Goal: Information Seeking & Learning: Learn about a topic

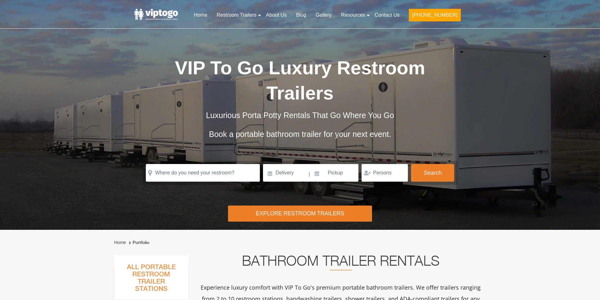
click at [214, 67] on span "VIP To Go Luxury Restroom Trailers" at bounding box center [300, 80] width 250 height 46
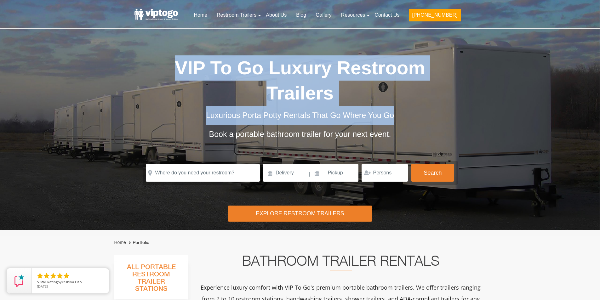
drag, startPoint x: 0, startPoint y: 0, endPoint x: 365, endPoint y: 119, distance: 383.6
click at [364, 121] on div "VIP To Go Luxury Restroom Trailers Luxurious Porta Potty Rentals That Go Where …" at bounding box center [300, 107] width 330 height 105
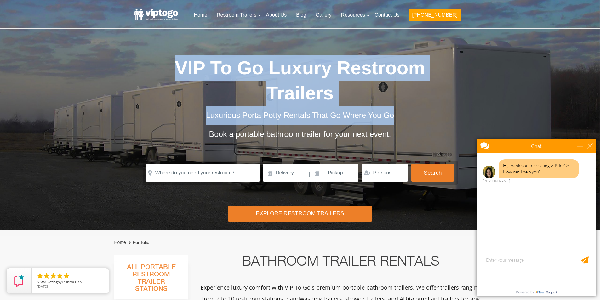
click at [365, 119] on span "Luxurious Porta Potty Rentals That Go Where You Go" at bounding box center [300, 115] width 188 height 9
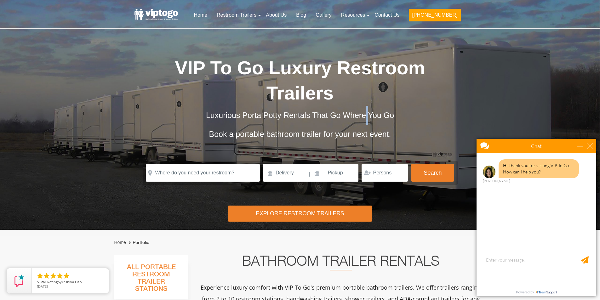
click at [365, 119] on span "Luxurious Porta Potty Rentals That Go Where You Go" at bounding box center [300, 115] width 188 height 9
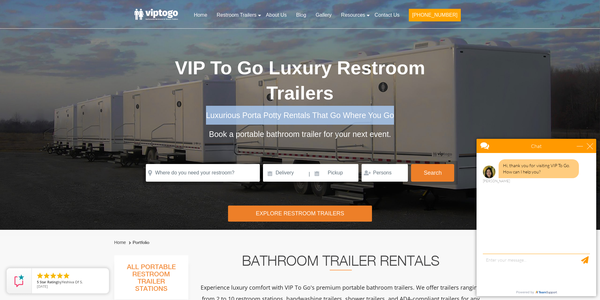
click at [365, 119] on span "Luxurious Porta Potty Rentals That Go Where You Go" at bounding box center [300, 115] width 188 height 9
click at [318, 120] on div "Luxurious Porta Potty Rentals That Go Where You Go" at bounding box center [300, 115] width 315 height 19
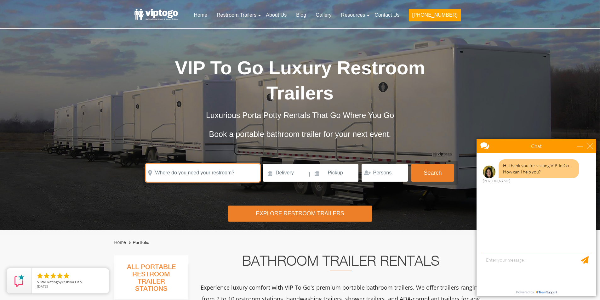
click at [211, 170] on input "text" at bounding box center [203, 173] width 114 height 18
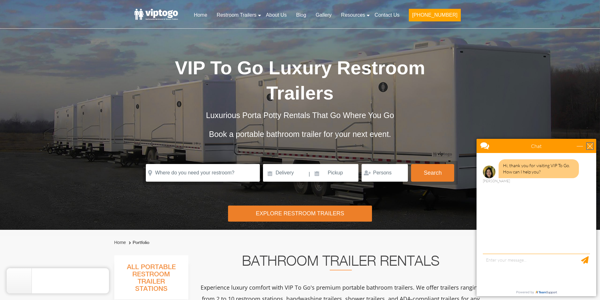
click at [592, 144] on div "close" at bounding box center [589, 146] width 6 height 6
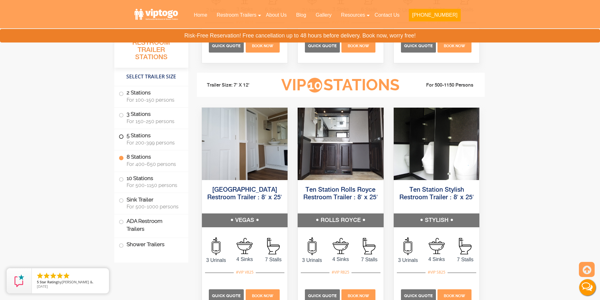
scroll to position [1385, 0]
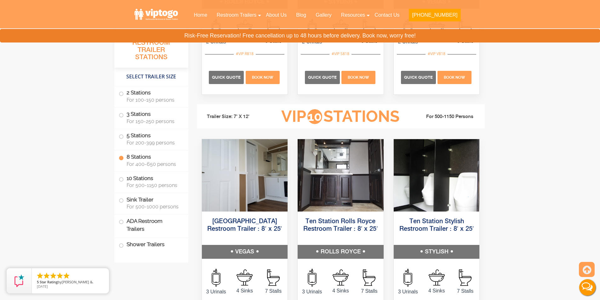
click at [131, 155] on label "8 Stations For 400-650 persons" at bounding box center [151, 160] width 65 height 20
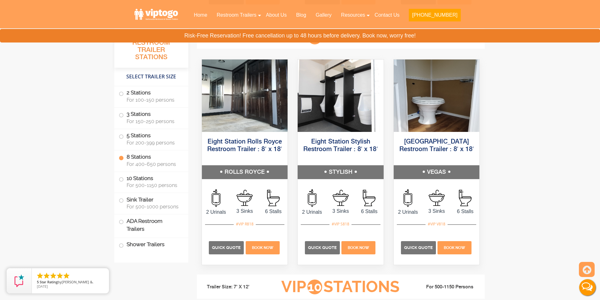
scroll to position [1214, 0]
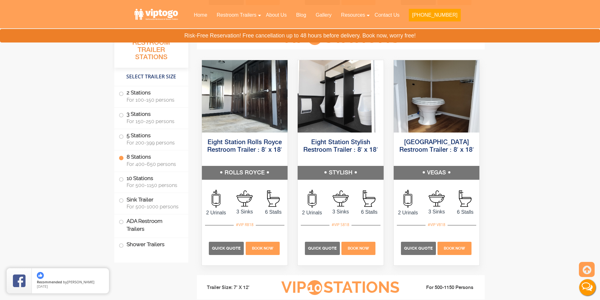
click at [139, 156] on label "8 Stations For 400-650 persons" at bounding box center [151, 160] width 65 height 20
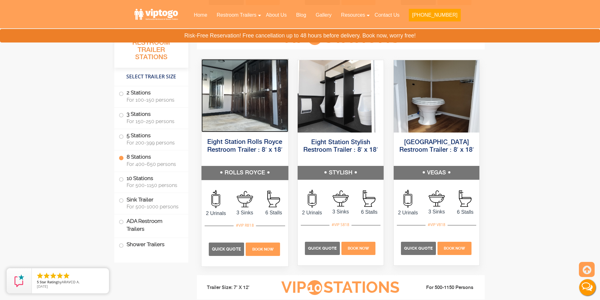
click at [263, 93] on img at bounding box center [244, 95] width 87 height 73
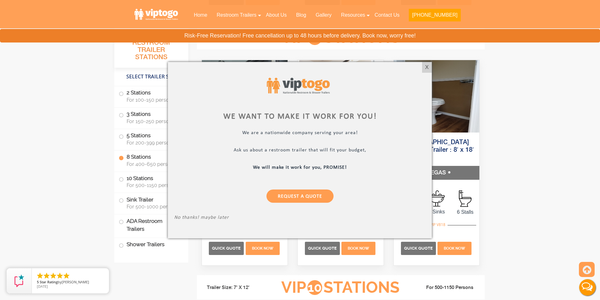
click at [139, 223] on div at bounding box center [300, 150] width 600 height 300
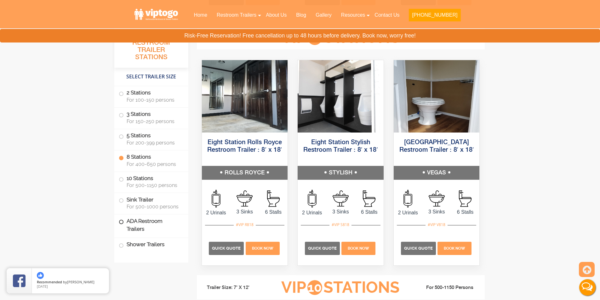
click at [139, 219] on label "ADA Restroom Trailers" at bounding box center [151, 224] width 65 height 21
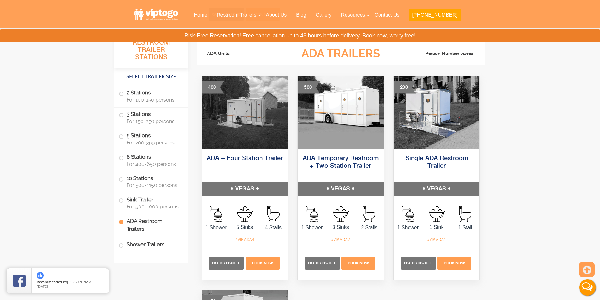
scroll to position [2224, 0]
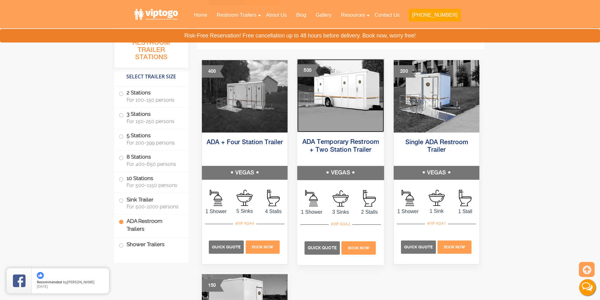
click at [340, 99] on img at bounding box center [340, 95] width 87 height 73
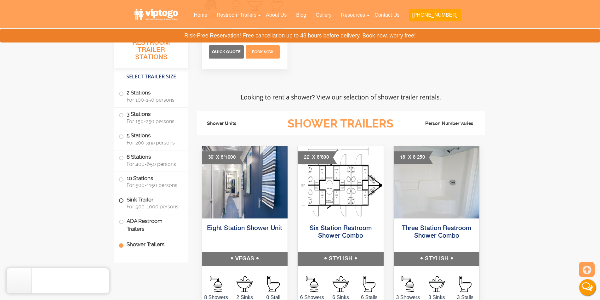
scroll to position [2664, 0]
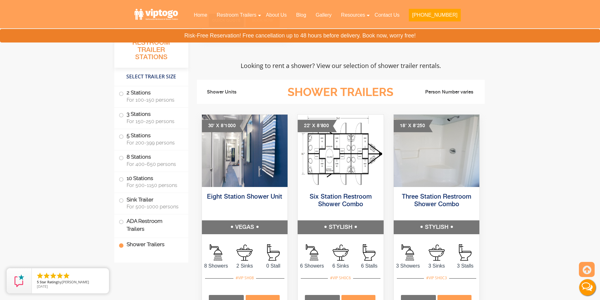
click at [150, 246] on label "Shower Trailers" at bounding box center [151, 245] width 65 height 14
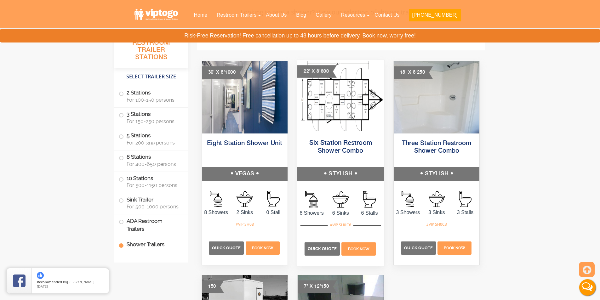
scroll to position [2686, 0]
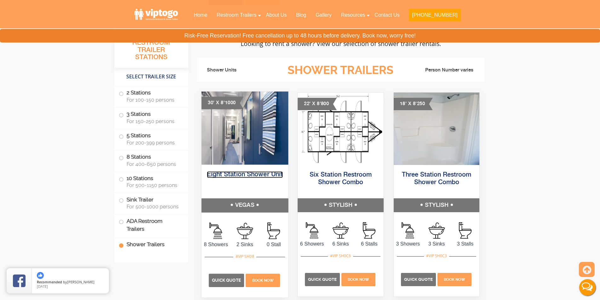
click at [243, 176] on link "Eight Station Shower Unit" at bounding box center [244, 175] width 76 height 7
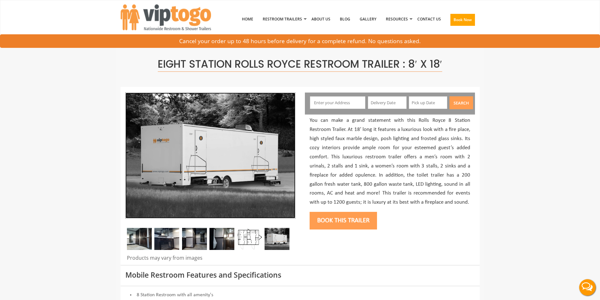
click at [232, 161] on img at bounding box center [210, 156] width 170 height 126
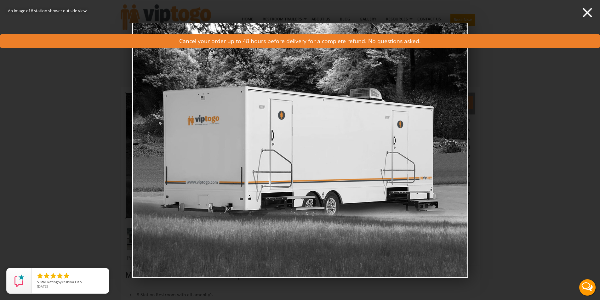
click at [455, 147] on img at bounding box center [300, 149] width 336 height 255
drag, startPoint x: 428, startPoint y: 147, endPoint x: 236, endPoint y: 147, distance: 192.0
click at [257, 147] on img at bounding box center [300, 149] width 336 height 255
click at [109, 125] on div "An image of 8 station shower outside view demo0" at bounding box center [300, 150] width 600 height 300
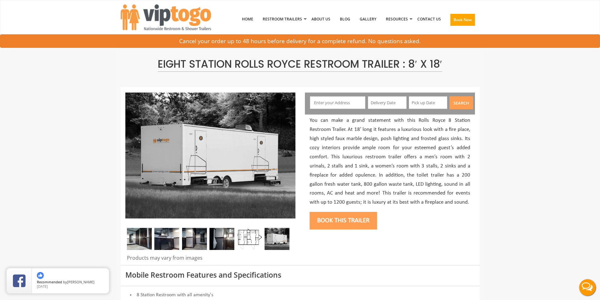
click at [257, 240] on img at bounding box center [249, 239] width 25 height 22
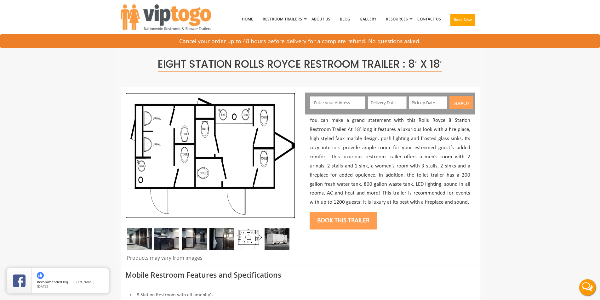
click at [263, 149] on img at bounding box center [210, 156] width 170 height 126
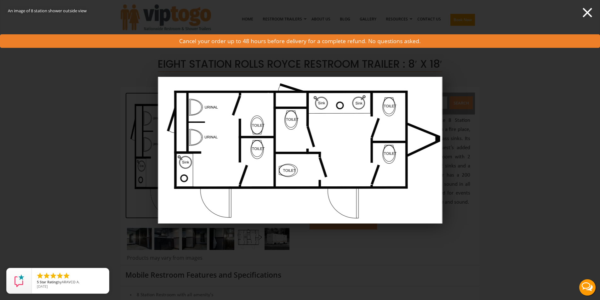
click at [97, 154] on div "An image of 8 station shower outside view demo0" at bounding box center [300, 150] width 600 height 300
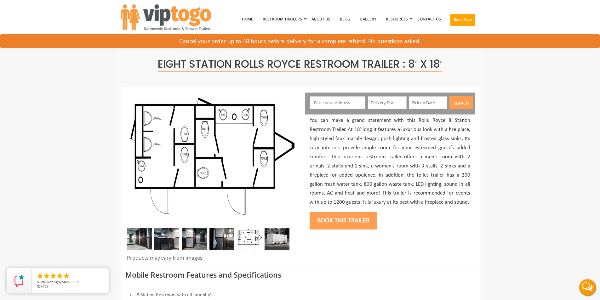
click at [220, 236] on img at bounding box center [221, 239] width 25 height 22
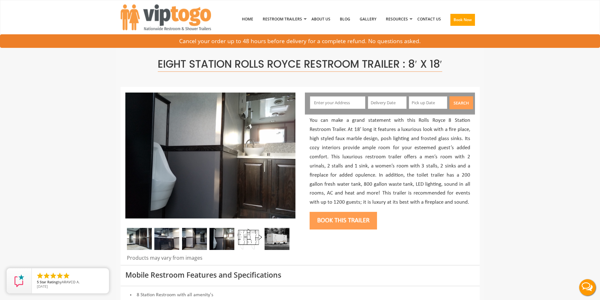
click at [200, 239] on img at bounding box center [194, 239] width 25 height 22
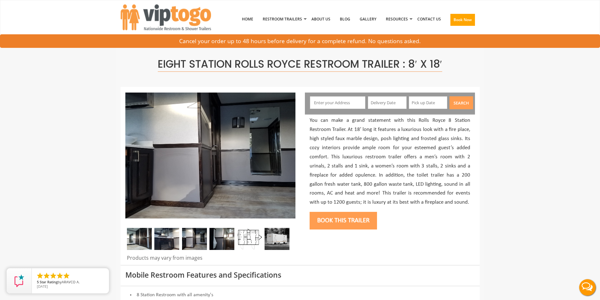
click at [248, 239] on img at bounding box center [249, 239] width 25 height 22
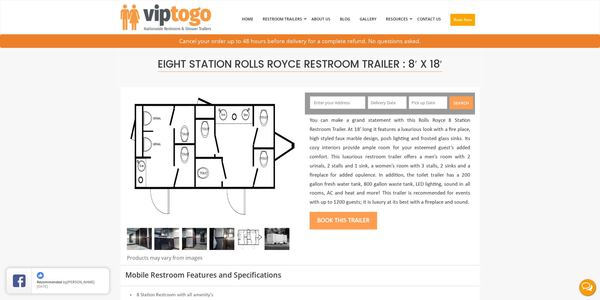
click at [226, 239] on img at bounding box center [221, 239] width 25 height 22
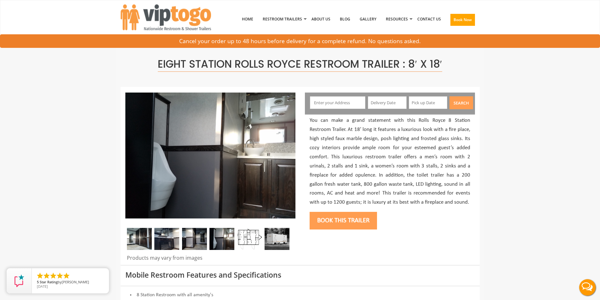
click at [206, 238] on img at bounding box center [194, 239] width 25 height 22
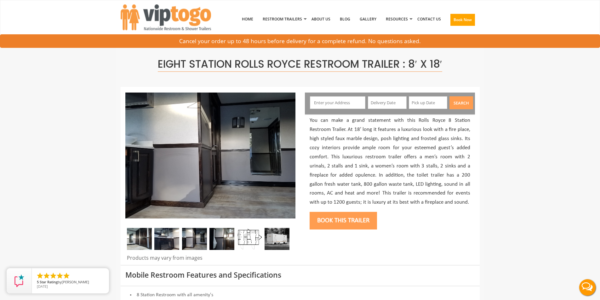
click at [158, 240] on img at bounding box center [166, 239] width 25 height 22
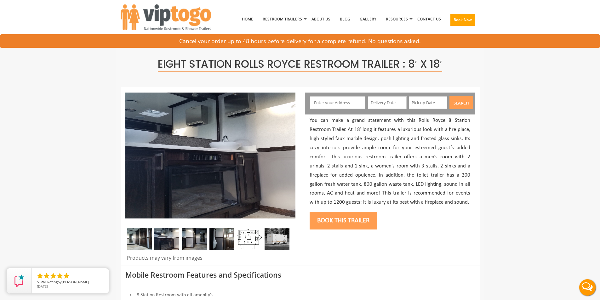
click at [143, 240] on img at bounding box center [139, 239] width 25 height 22
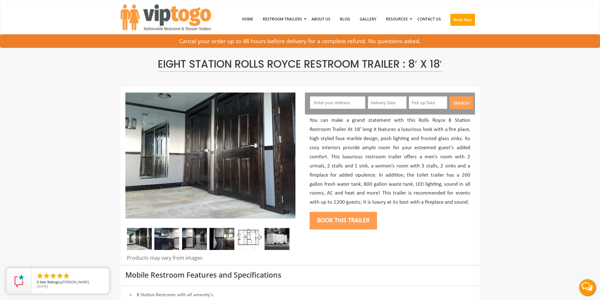
click at [279, 236] on img at bounding box center [276, 239] width 25 height 22
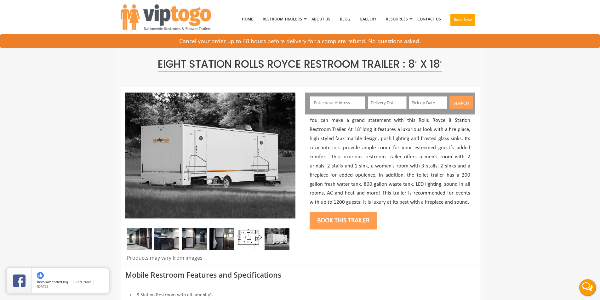
click at [248, 236] on img at bounding box center [249, 239] width 25 height 22
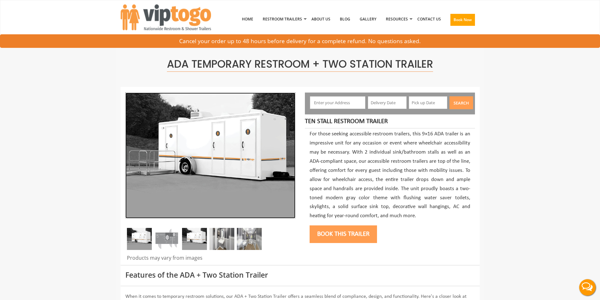
click at [244, 174] on img at bounding box center [210, 156] width 170 height 126
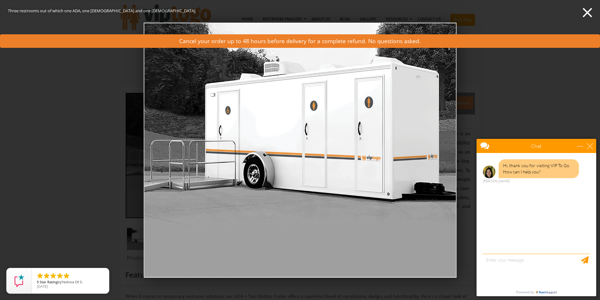
drag, startPoint x: 409, startPoint y: 156, endPoint x: 347, endPoint y: 146, distance: 63.8
click at [309, 158] on img at bounding box center [300, 149] width 313 height 255
click at [503, 78] on div "Three restrooms out of which one ADA, one female and one male demo0" at bounding box center [300, 150] width 600 height 300
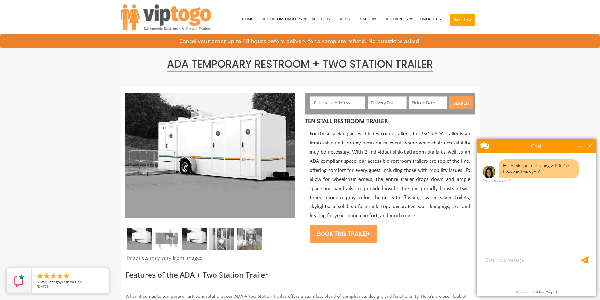
click at [167, 235] on img at bounding box center [166, 239] width 25 height 22
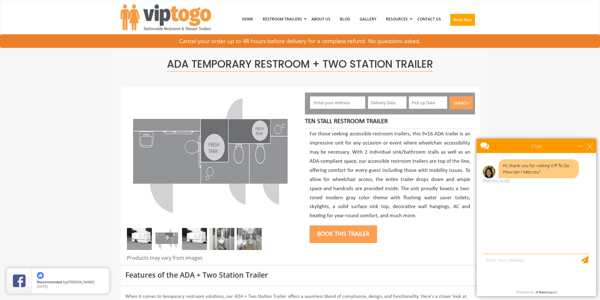
click at [194, 236] on img at bounding box center [194, 239] width 25 height 22
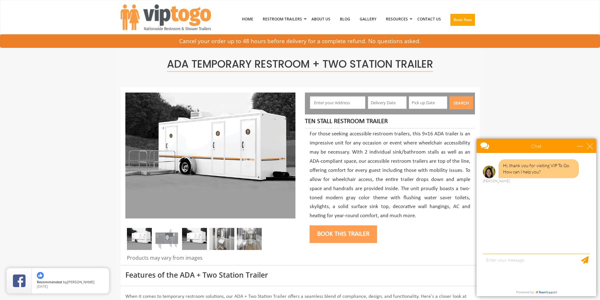
click at [217, 236] on img at bounding box center [221, 239] width 25 height 22
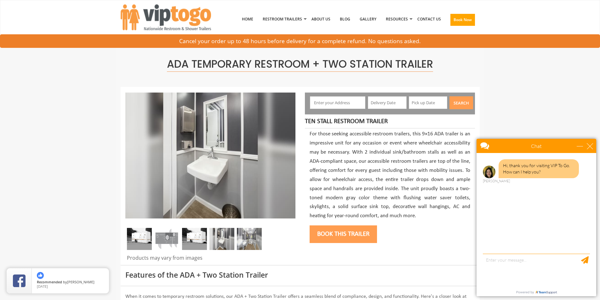
click at [256, 237] on img at bounding box center [249, 239] width 25 height 22
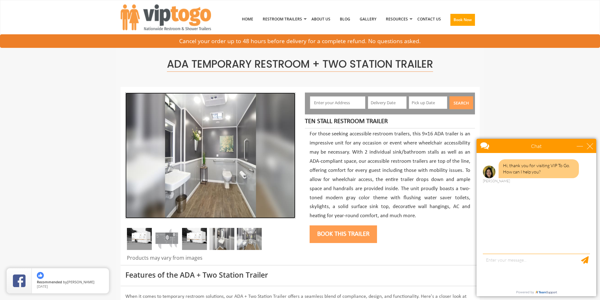
click at [229, 148] on img at bounding box center [210, 156] width 170 height 126
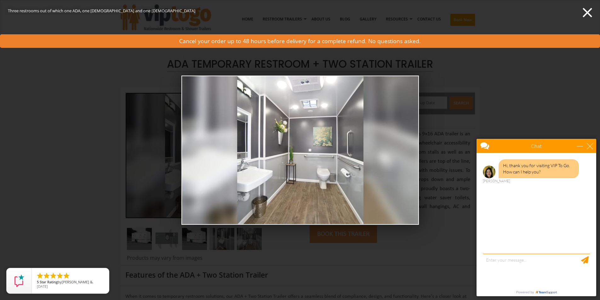
click at [455, 93] on div "Three restrooms out of which one ADA, one female and one male demo0" at bounding box center [300, 150] width 600 height 300
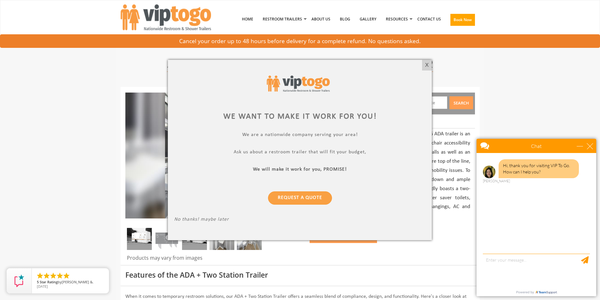
click at [130, 150] on div at bounding box center [300, 150] width 600 height 300
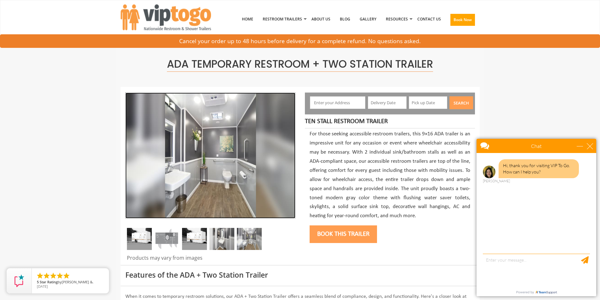
click at [173, 187] on img at bounding box center [210, 156] width 170 height 126
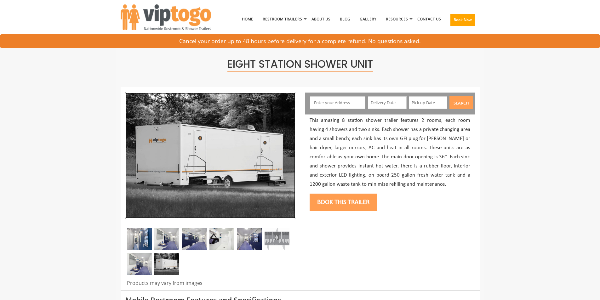
click at [241, 155] on img at bounding box center [210, 156] width 170 height 126
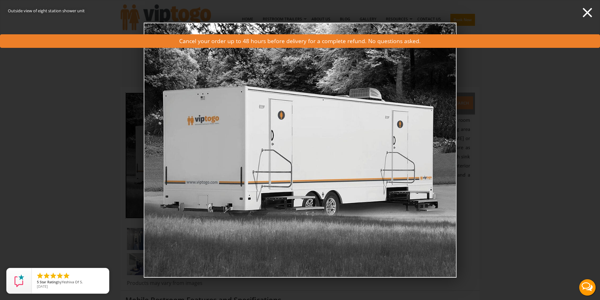
click at [504, 130] on div "Outside view of eight station shower unit demo0" at bounding box center [300, 150] width 600 height 300
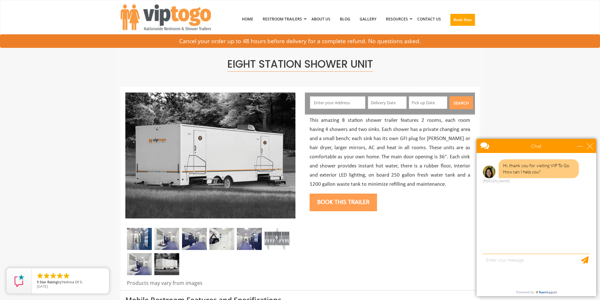
click at [138, 238] on img at bounding box center [139, 239] width 25 height 22
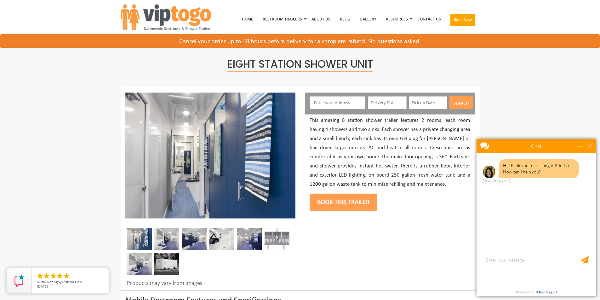
click at [166, 237] on img at bounding box center [166, 239] width 25 height 22
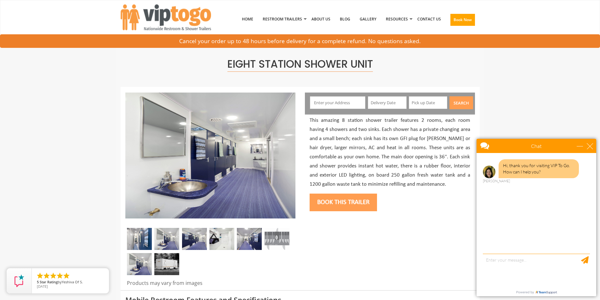
click at [189, 238] on img at bounding box center [194, 239] width 25 height 22
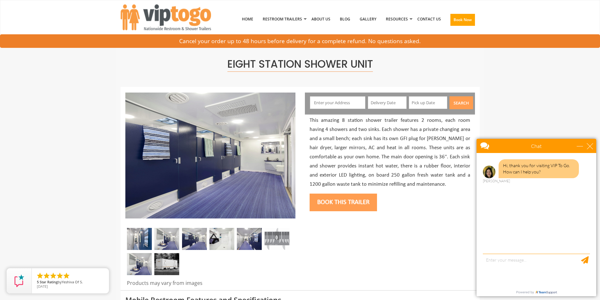
click at [204, 238] on img at bounding box center [194, 239] width 25 height 22
click at [216, 238] on img at bounding box center [221, 239] width 25 height 22
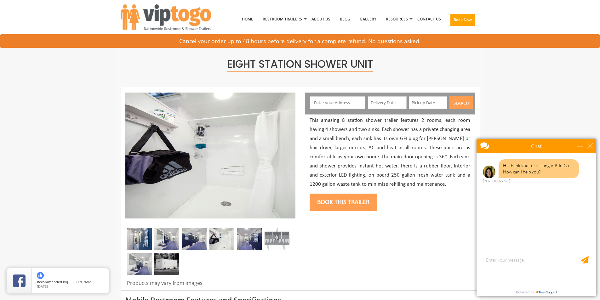
click at [246, 238] on img at bounding box center [249, 239] width 25 height 22
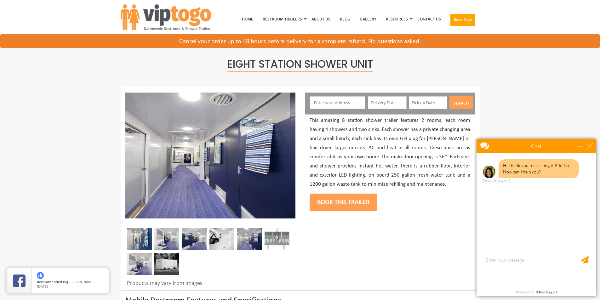
click at [165, 268] on img at bounding box center [166, 264] width 25 height 22
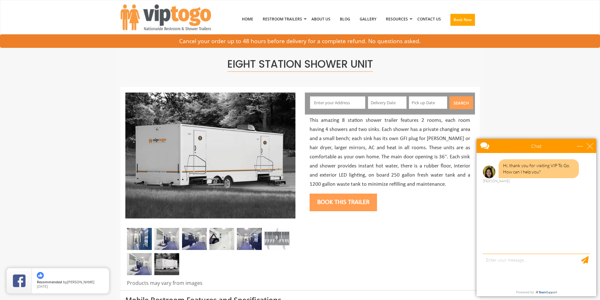
click at [144, 267] on img at bounding box center [139, 264] width 25 height 22
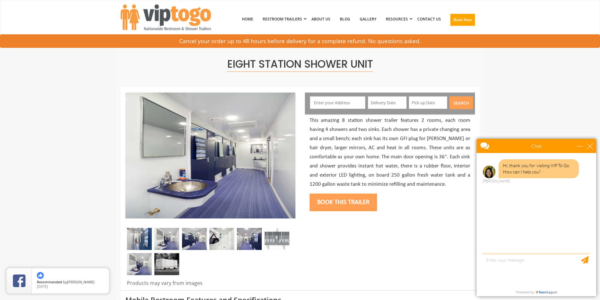
click at [168, 266] on img at bounding box center [166, 264] width 25 height 22
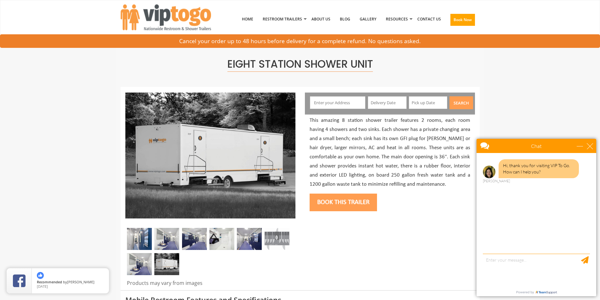
click at [169, 251] on div at bounding box center [210, 253] width 170 height 50
click at [135, 250] on div at bounding box center [210, 253] width 170 height 50
click at [133, 248] on img at bounding box center [139, 239] width 25 height 22
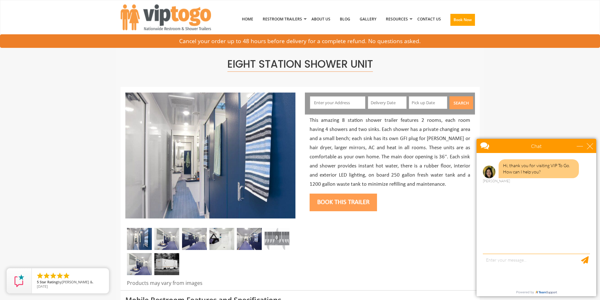
click at [173, 237] on img at bounding box center [166, 239] width 25 height 22
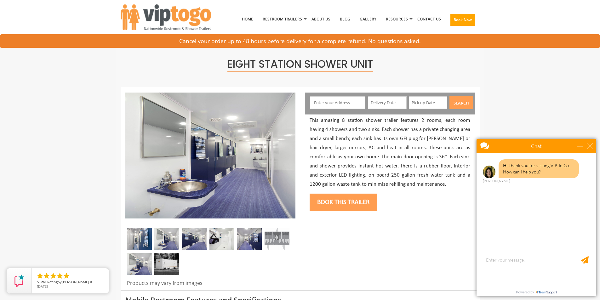
click at [199, 236] on img at bounding box center [194, 239] width 25 height 22
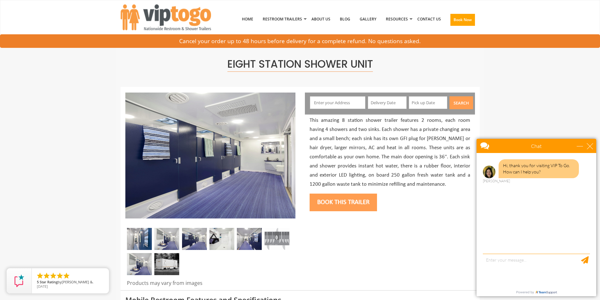
click at [222, 238] on img at bounding box center [221, 239] width 25 height 22
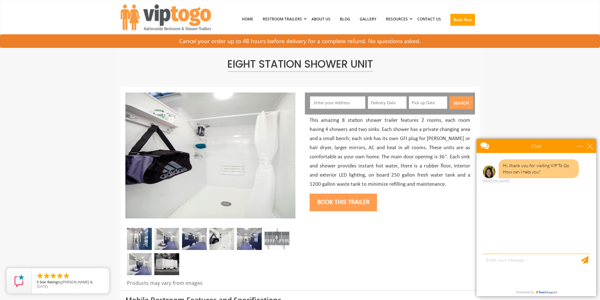
click at [370, 17] on link "Gallery" at bounding box center [368, 19] width 26 height 33
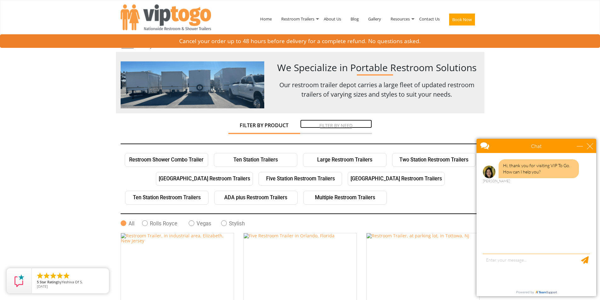
click at [333, 127] on link "Filter by Need" at bounding box center [336, 124] width 72 height 8
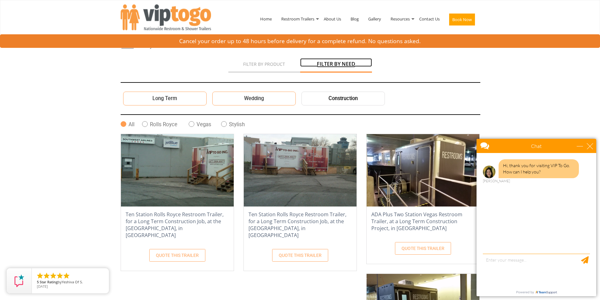
scroll to position [31, 0]
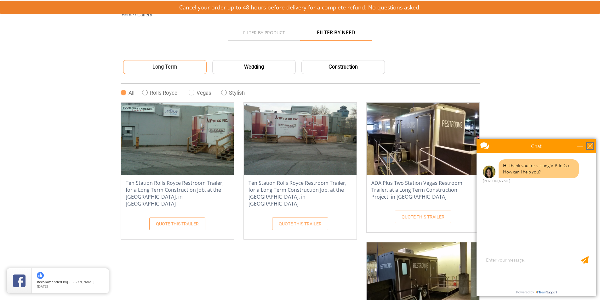
click at [590, 148] on div "close" at bounding box center [589, 146] width 6 height 6
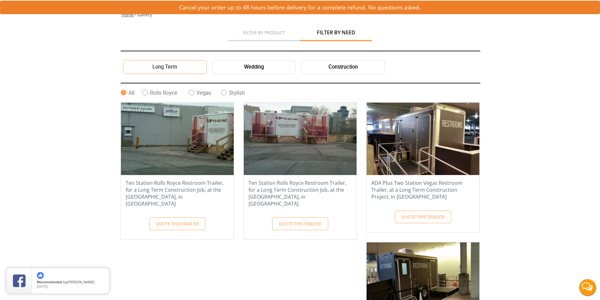
scroll to position [0, 0]
click at [258, 34] on link "Filter by Product" at bounding box center [264, 31] width 72 height 8
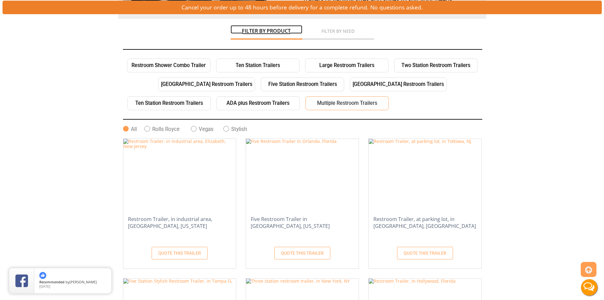
scroll to position [126, 0]
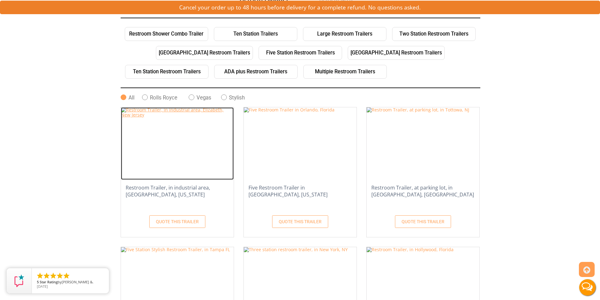
click at [150, 111] on img at bounding box center [177, 143] width 113 height 72
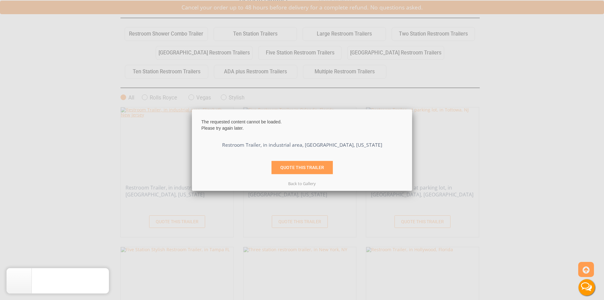
click at [150, 111] on div "The requested content cannot be loaded. Please try again later. Restroom Traile…" at bounding box center [302, 150] width 604 height 300
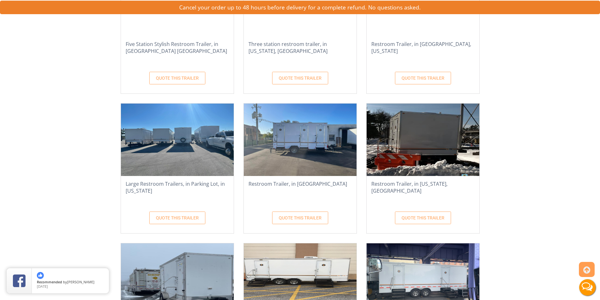
scroll to position [441, 0]
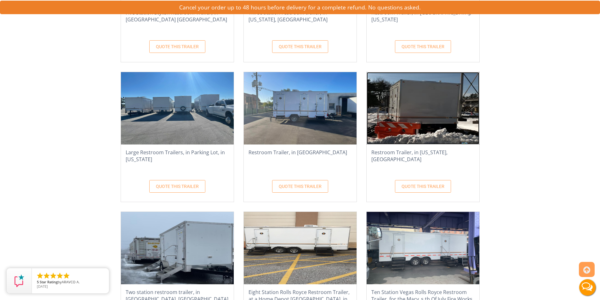
click at [423, 121] on img at bounding box center [422, 108] width 113 height 72
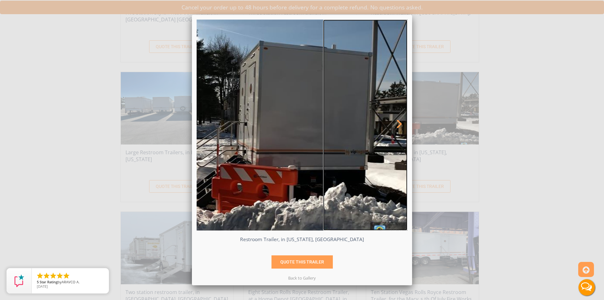
click at [365, 144] on link at bounding box center [365, 125] width 84 height 211
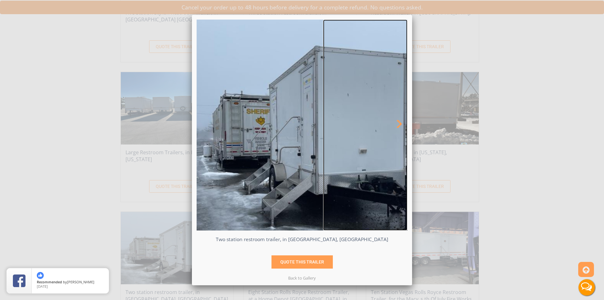
click at [367, 143] on link at bounding box center [365, 125] width 84 height 211
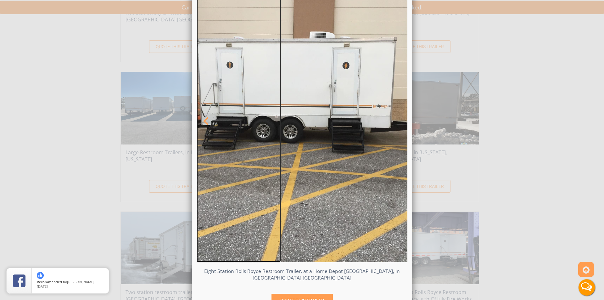
click at [206, 124] on span at bounding box center [205, 121] width 11 height 11
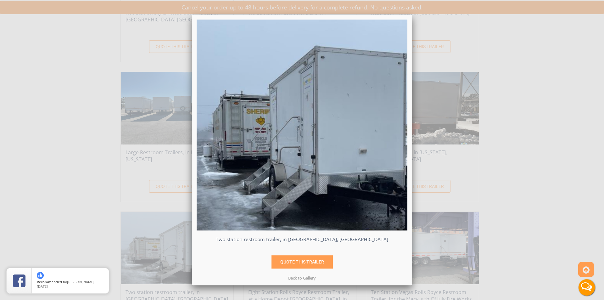
click at [467, 114] on div "Two station restroom trailer, in New Hampton, NY QUOTE THIS TRAILER" at bounding box center [302, 150] width 604 height 300
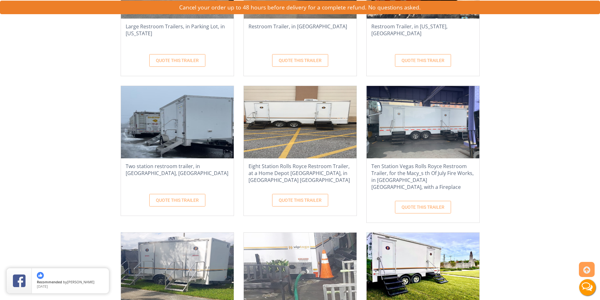
scroll to position [598, 0]
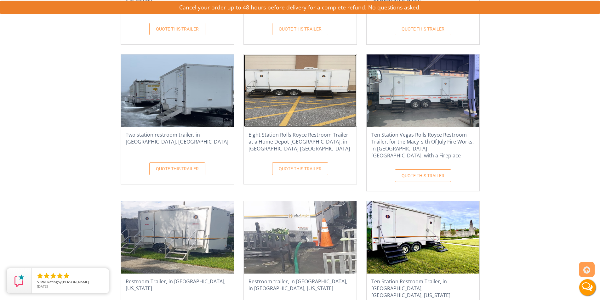
click at [285, 104] on img at bounding box center [300, 90] width 113 height 72
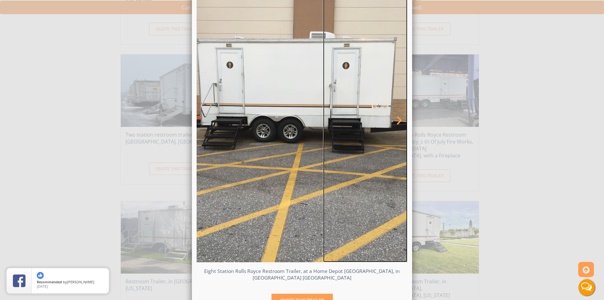
click at [395, 119] on span at bounding box center [398, 121] width 11 height 11
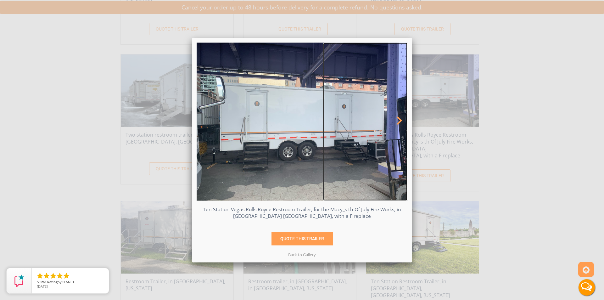
click at [395, 119] on span at bounding box center [398, 121] width 11 height 11
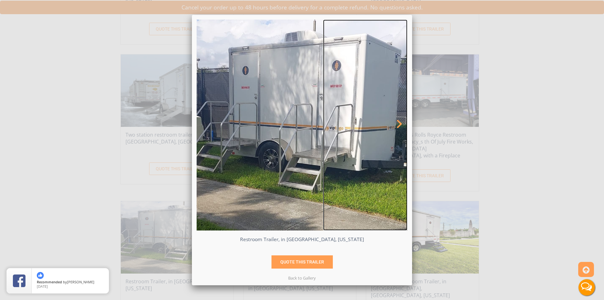
click at [395, 119] on span at bounding box center [398, 124] width 11 height 11
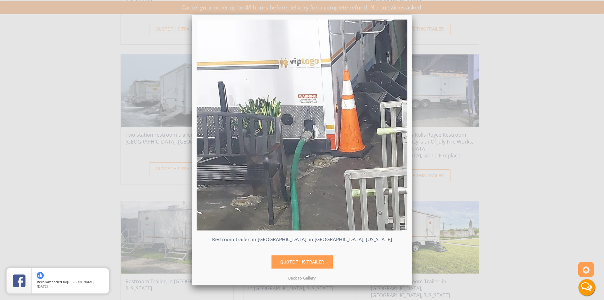
click at [560, 99] on div "Restroom trailer, in Palmetto beach, in Palmetto Bay, Florida QUOTE THIS TRAILER" at bounding box center [302, 150] width 604 height 300
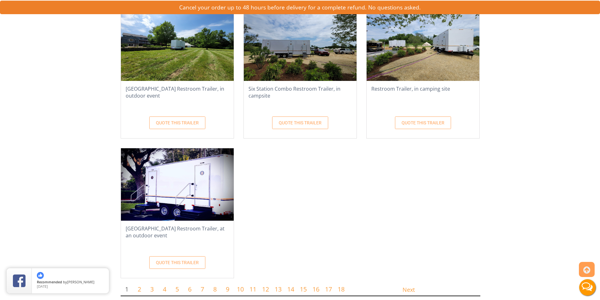
scroll to position [1165, 0]
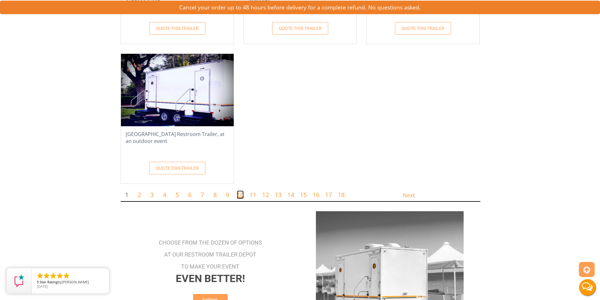
click at [242, 190] on link "10" at bounding box center [240, 194] width 7 height 8
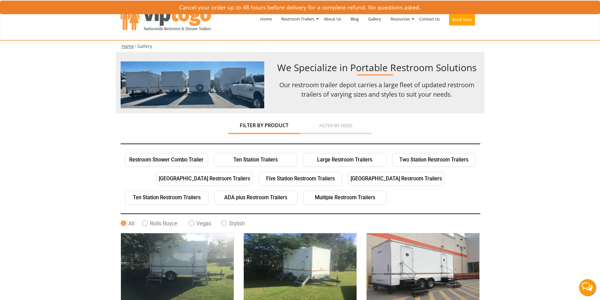
scroll to position [94, 0]
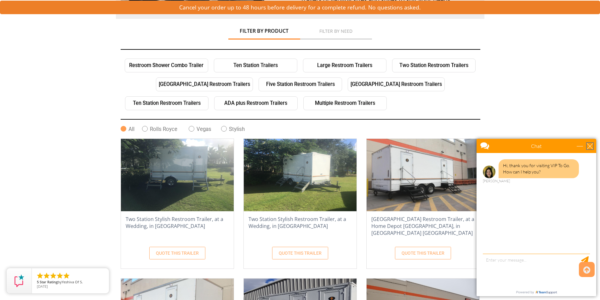
click at [592, 144] on div "close" at bounding box center [589, 146] width 6 height 6
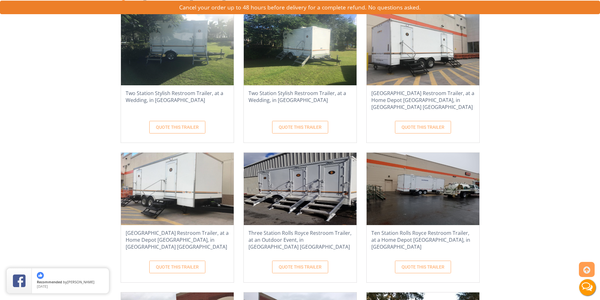
scroll to position [252, 0]
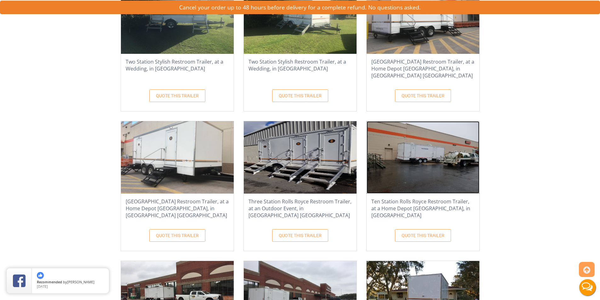
click at [435, 150] on img at bounding box center [422, 157] width 113 height 72
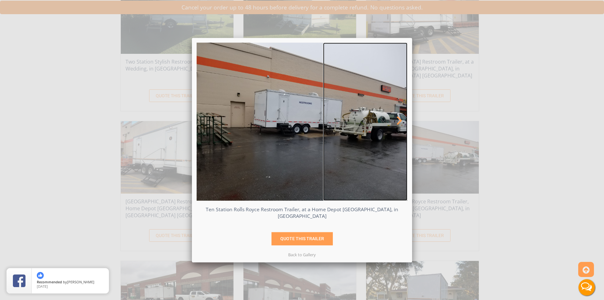
click at [380, 125] on link at bounding box center [365, 121] width 84 height 158
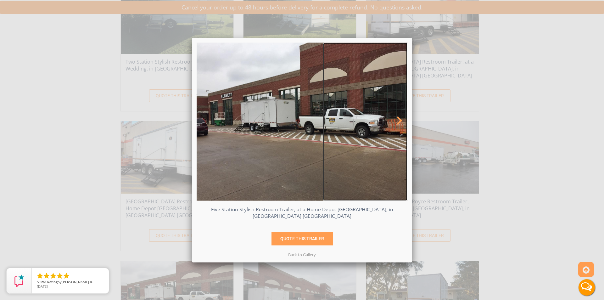
click at [387, 125] on link at bounding box center [365, 121] width 84 height 158
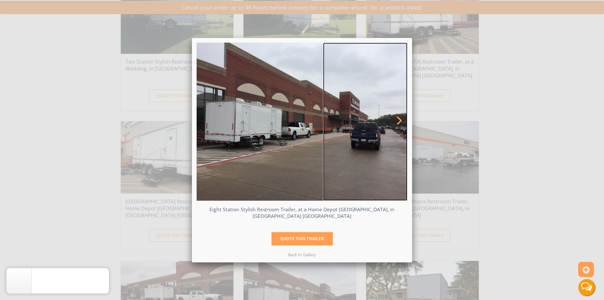
click at [387, 125] on link at bounding box center [365, 121] width 84 height 158
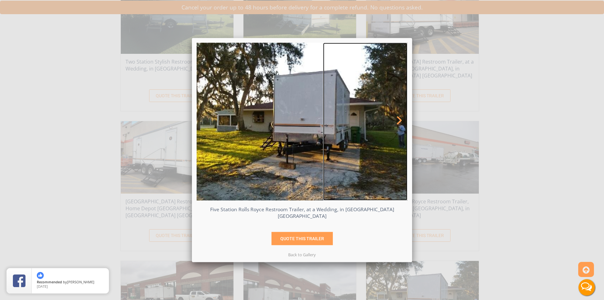
click at [387, 125] on link at bounding box center [365, 121] width 84 height 158
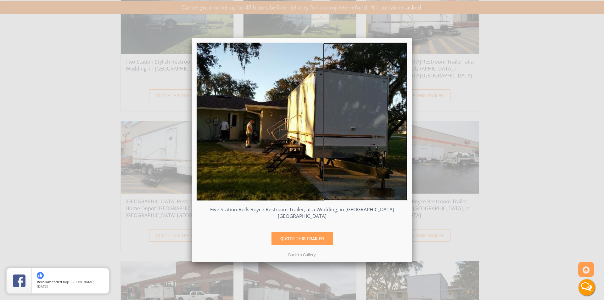
click at [387, 125] on link at bounding box center [365, 121] width 84 height 158
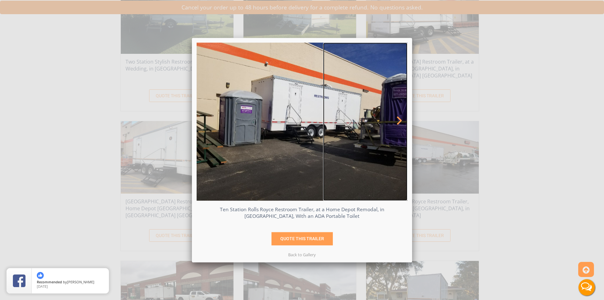
click at [387, 125] on link at bounding box center [365, 121] width 84 height 158
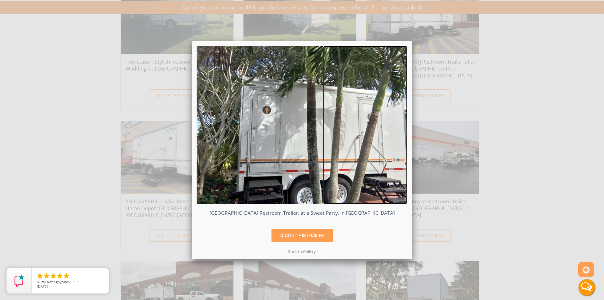
click at [387, 125] on link at bounding box center [365, 125] width 84 height 158
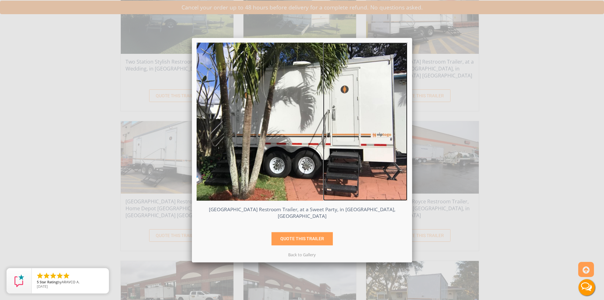
click at [387, 125] on link at bounding box center [365, 121] width 84 height 158
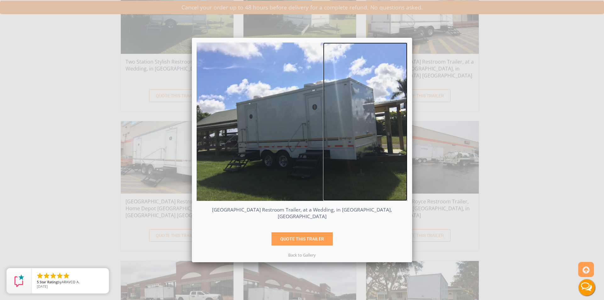
click at [387, 125] on link at bounding box center [365, 121] width 84 height 158
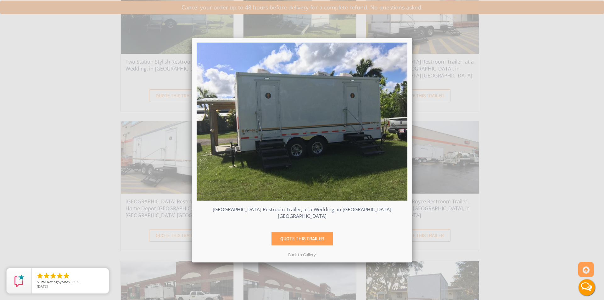
click at [454, 89] on div "Eight Station Vegas Restroom Trailer, at a Wedding, in West Palm Beach FL QUOTE…" at bounding box center [302, 150] width 604 height 300
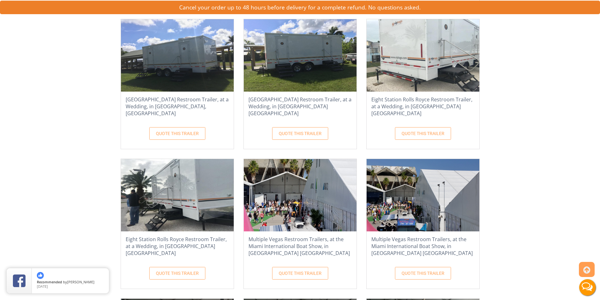
scroll to position [881, 0]
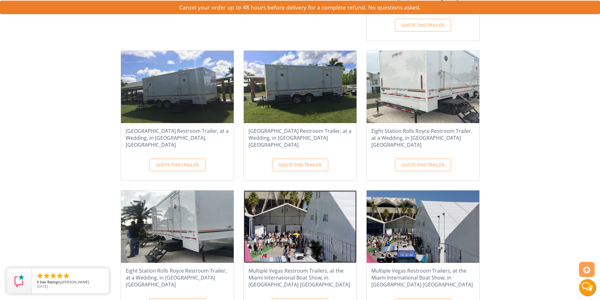
click at [356, 190] on img at bounding box center [300, 226] width 113 height 72
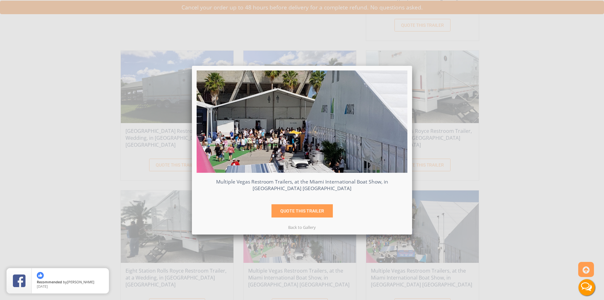
click at [460, 118] on div "Multiple Vegas Restroom Trailers, at the Miami International Boat Show, in Miam…" at bounding box center [302, 150] width 604 height 300
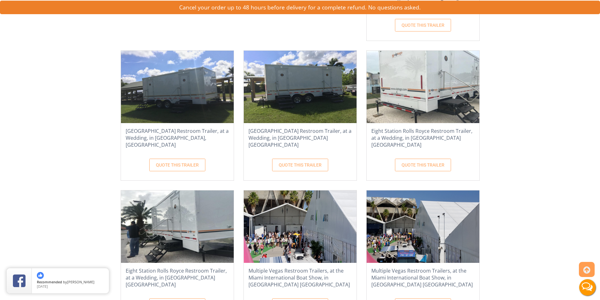
scroll to position [944, 0]
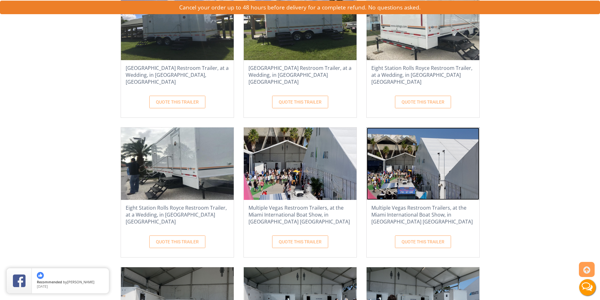
click at [366, 170] on img at bounding box center [422, 163] width 113 height 72
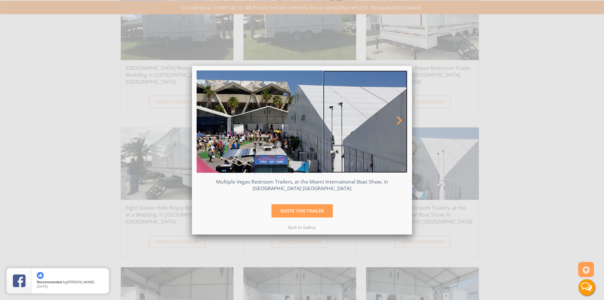
click at [370, 138] on link at bounding box center [365, 121] width 84 height 103
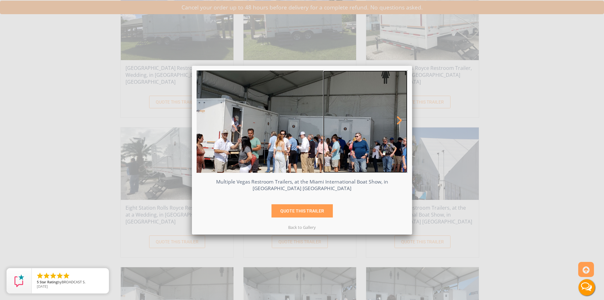
click at [394, 122] on span at bounding box center [398, 121] width 11 height 11
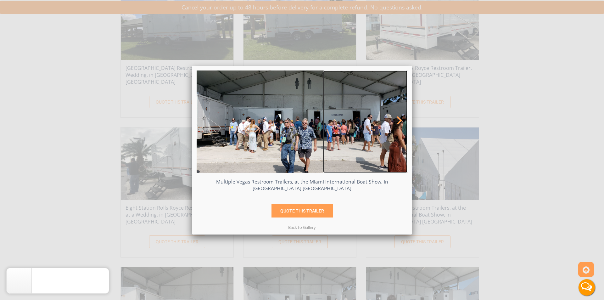
click at [394, 122] on span at bounding box center [398, 121] width 11 height 11
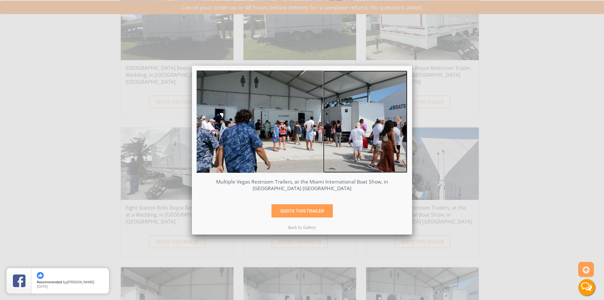
click at [394, 122] on span at bounding box center [398, 121] width 11 height 11
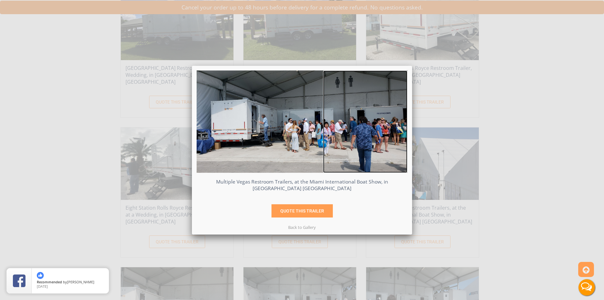
click at [394, 122] on span at bounding box center [398, 121] width 11 height 11
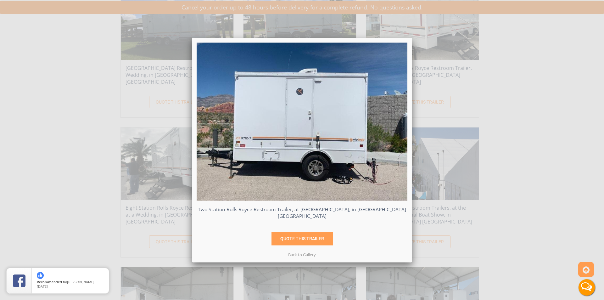
click at [472, 90] on div "Two Station Rolls Royce Restroom Trailer, at Red Rock Canyon National Conservat…" at bounding box center [302, 150] width 604 height 300
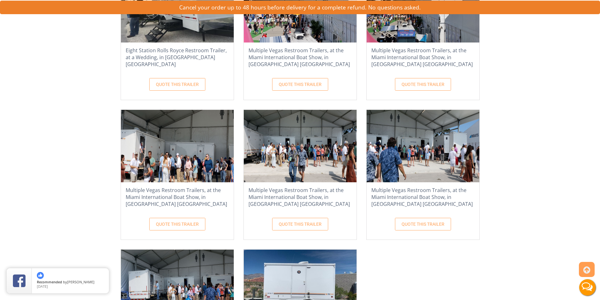
scroll to position [1196, 0]
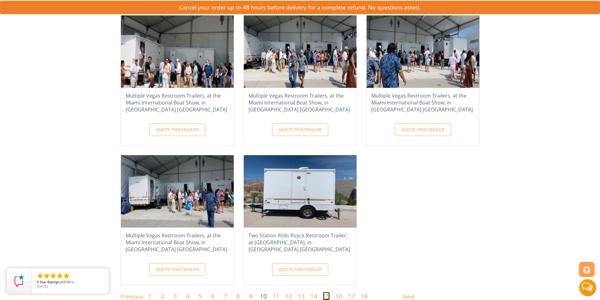
click at [327, 292] on link "15" at bounding box center [326, 296] width 7 height 8
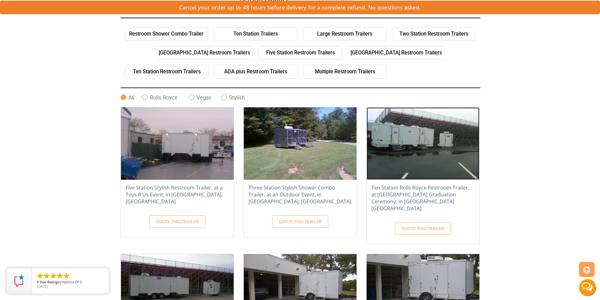
click at [424, 150] on img at bounding box center [422, 143] width 113 height 72
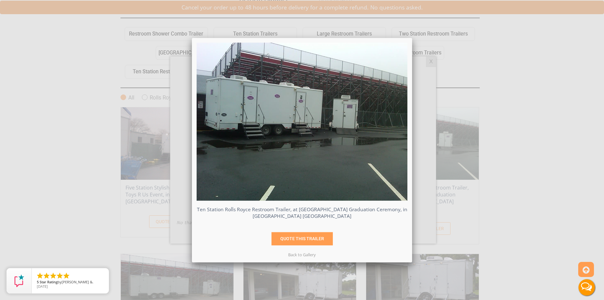
click at [157, 170] on div "Ten Station Rolls Royce Restroom Trailer, at [GEOGRAPHIC_DATA] Graduation Cerem…" at bounding box center [302, 150] width 604 height 300
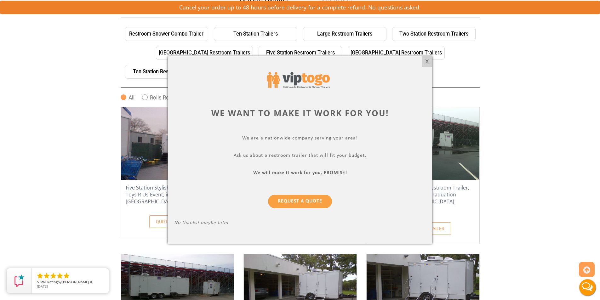
click at [157, 170] on div at bounding box center [300, 150] width 600 height 300
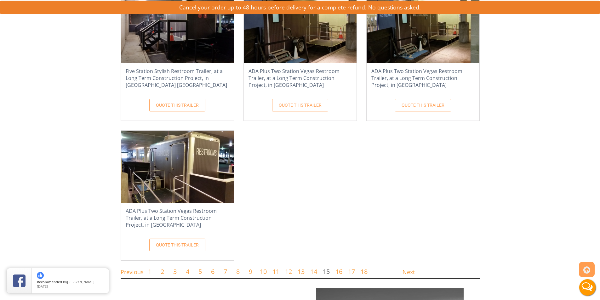
scroll to position [1133, 0]
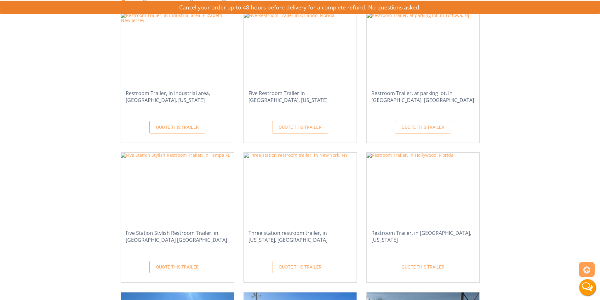
scroll to position [472, 0]
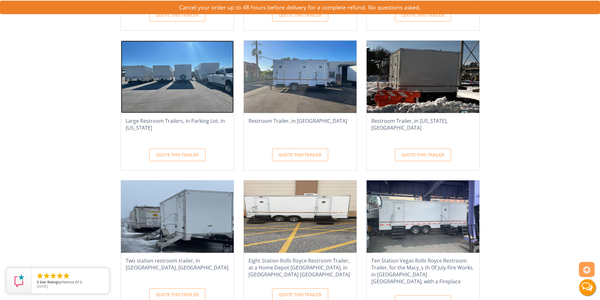
click at [193, 75] on img at bounding box center [177, 77] width 113 height 72
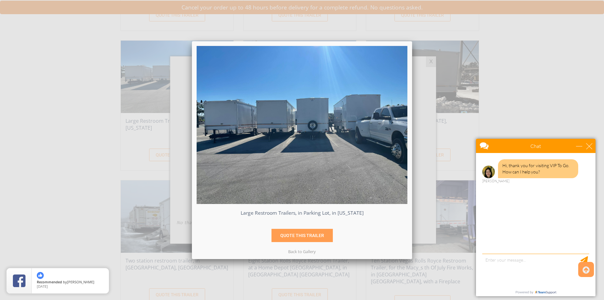
click at [521, 86] on div "Large Restroom Trailers, in Parking Lot, in [US_STATE] QUOTE THIS TRAILER" at bounding box center [302, 150] width 604 height 300
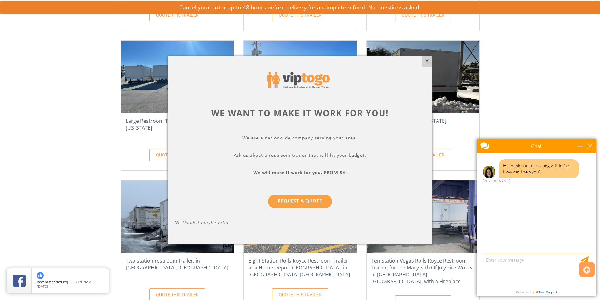
click at [594, 149] on body "Chat Email Your Question * Email * Your Question * Hi, thank you for visiting V…" at bounding box center [535, 217] width 127 height 165
click at [590, 148] on div "close" at bounding box center [589, 146] width 6 height 6
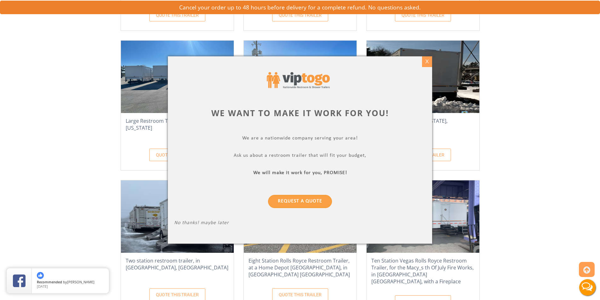
scroll to position [0, 0]
drag, startPoint x: 427, startPoint y: 62, endPoint x: 384, endPoint y: 111, distance: 65.1
click at [427, 62] on div "X" at bounding box center [427, 61] width 10 height 11
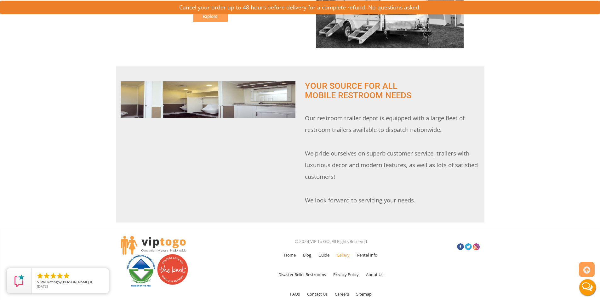
scroll to position [1470, 0]
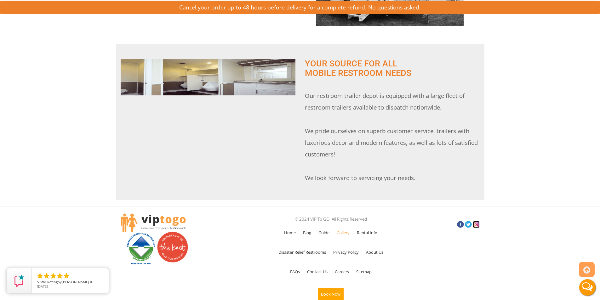
click at [477, 221] on link at bounding box center [475, 224] width 7 height 7
